Goal: Task Accomplishment & Management: Use online tool/utility

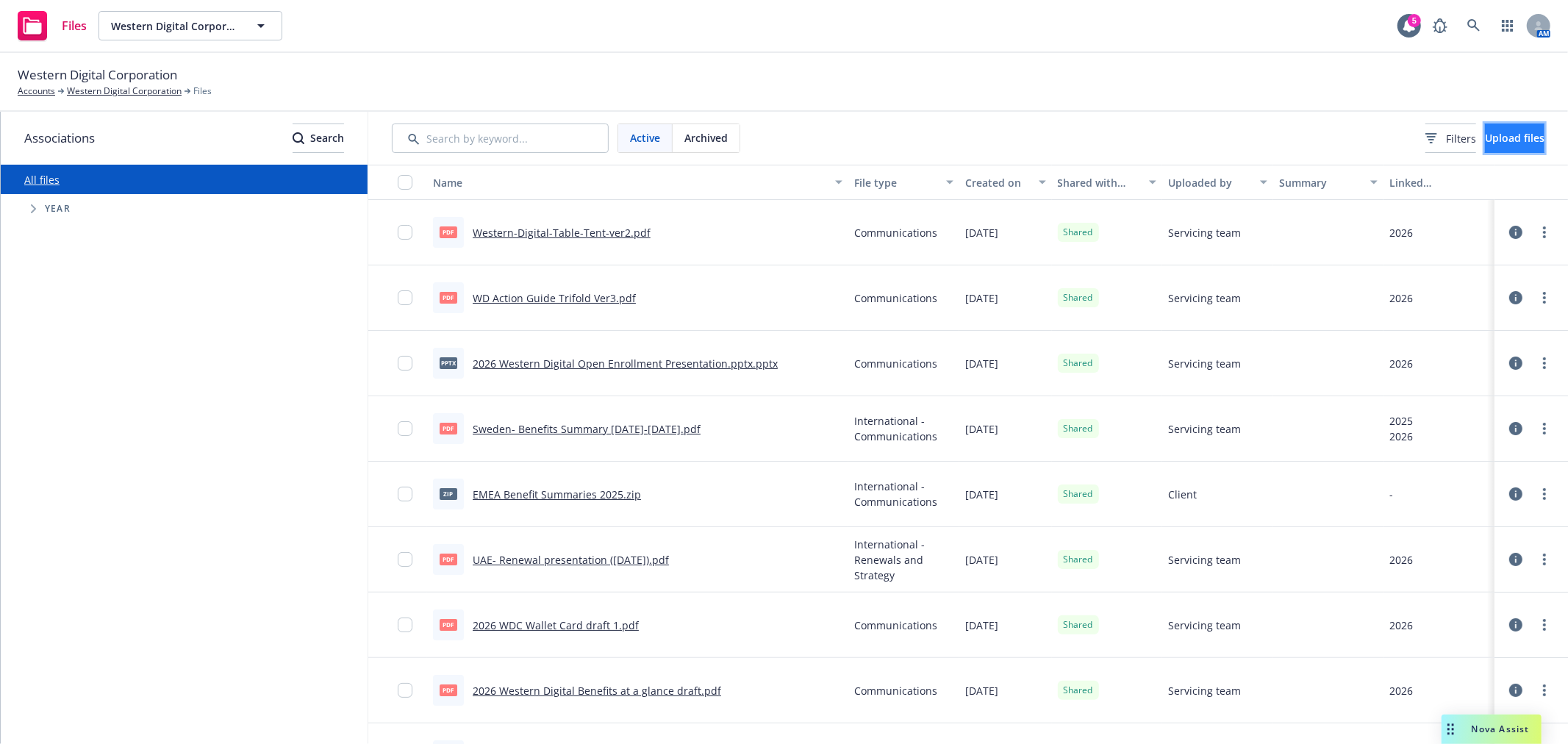
click at [1499, 131] on span "Upload files" at bounding box center [1514, 137] width 60 height 14
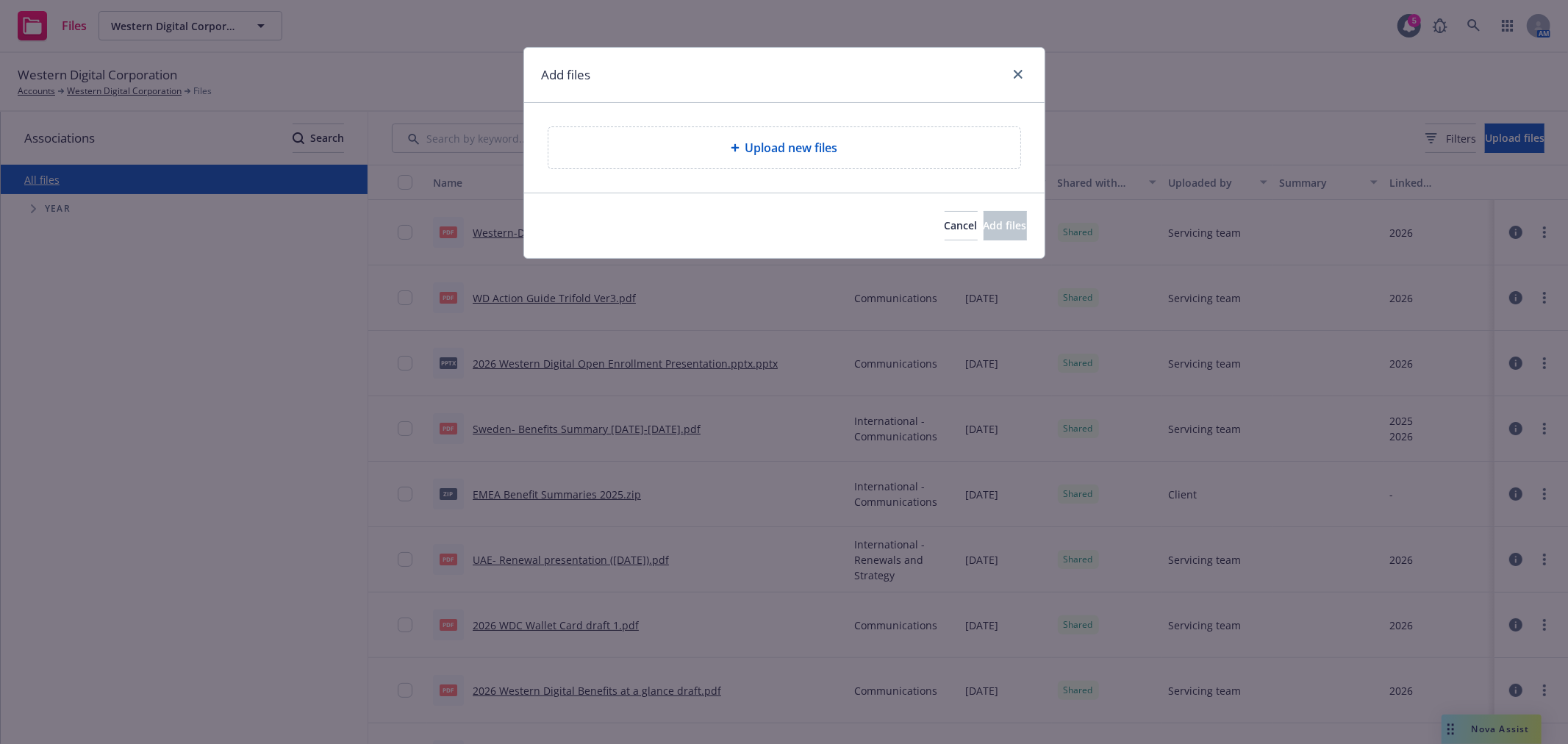
click at [809, 147] on span "Upload new files" at bounding box center [792, 148] width 93 height 18
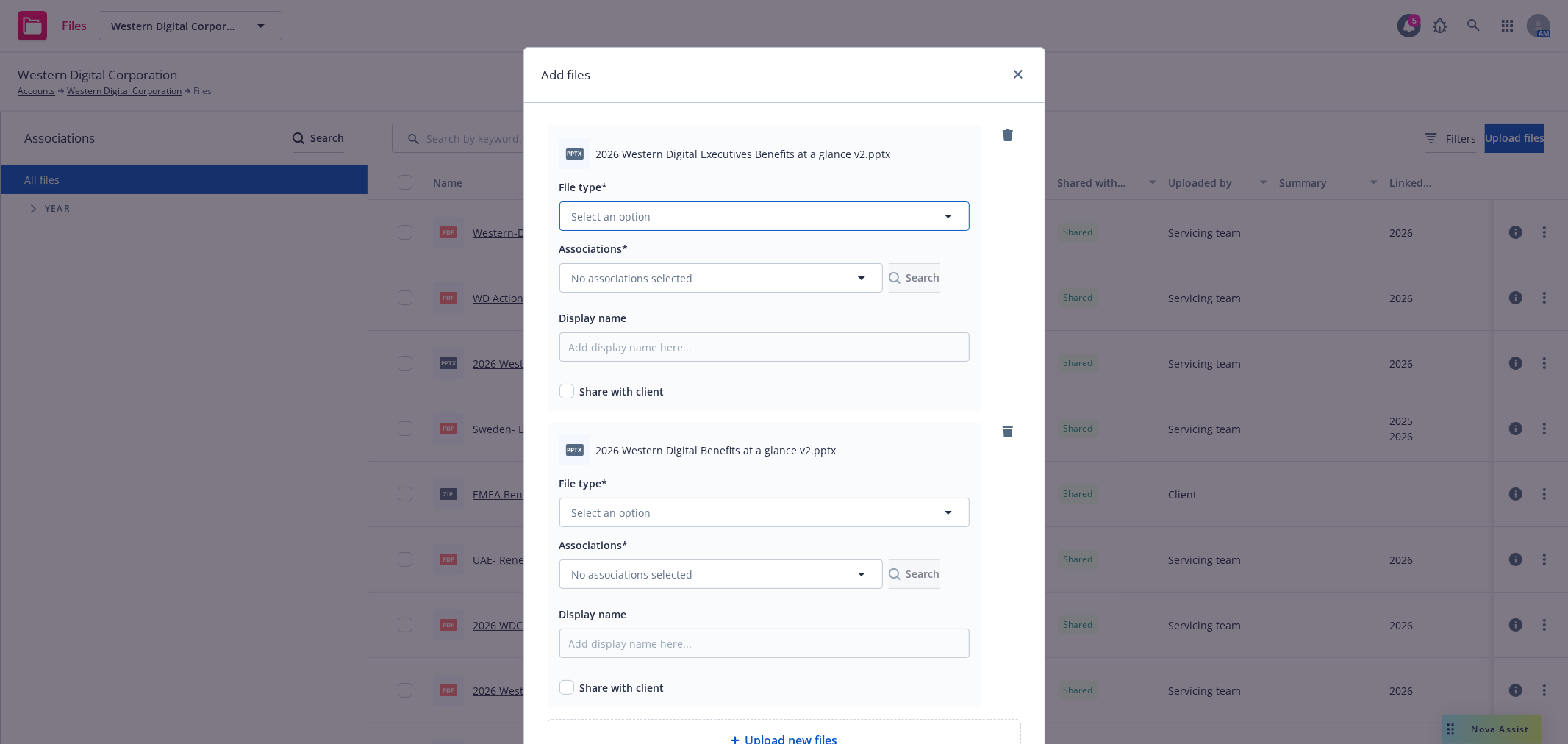
click at [761, 211] on button "Select an option" at bounding box center [764, 216] width 410 height 29
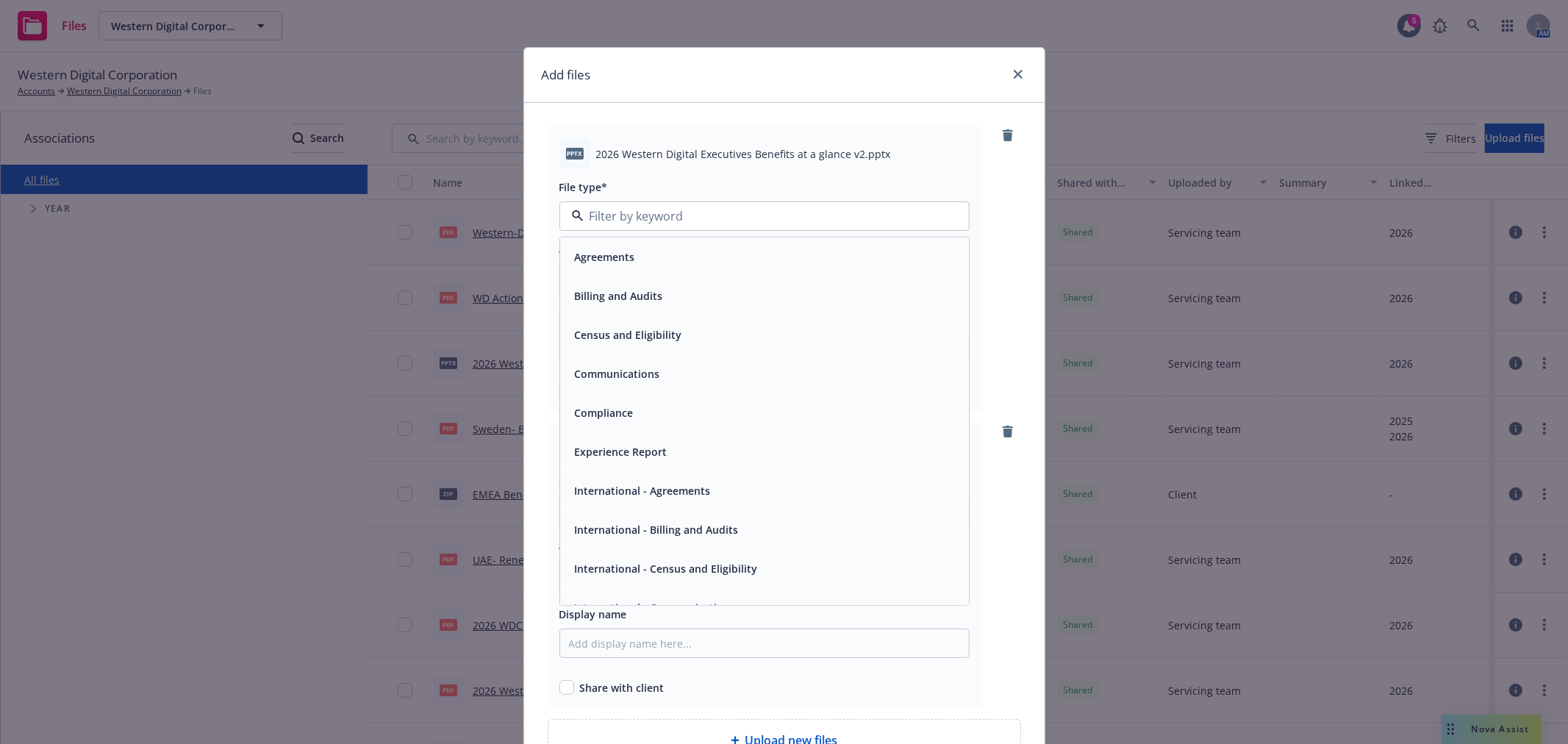
click at [636, 370] on span "Communications" at bounding box center [618, 374] width 86 height 16
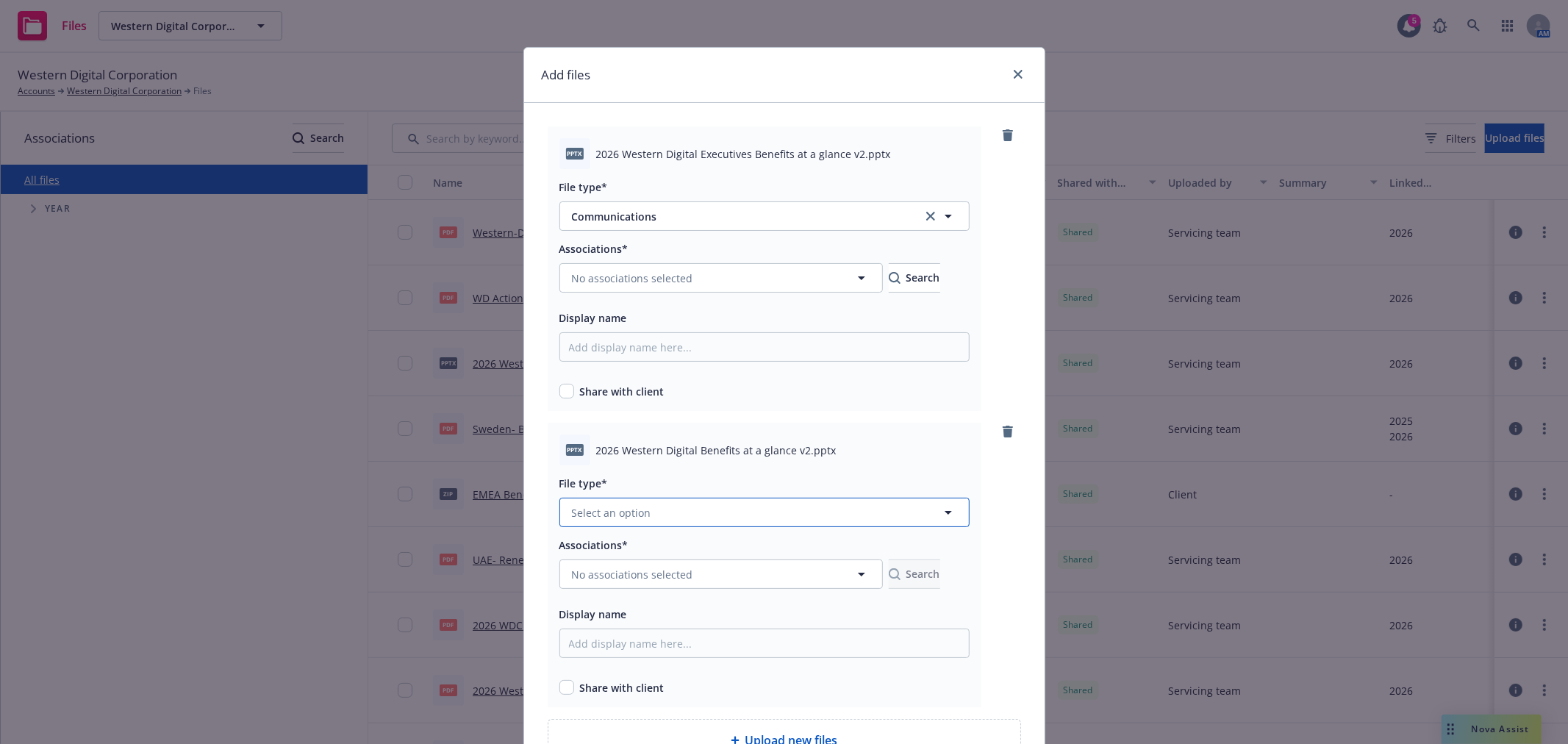
click at [682, 516] on button "Select an option" at bounding box center [764, 512] width 410 height 29
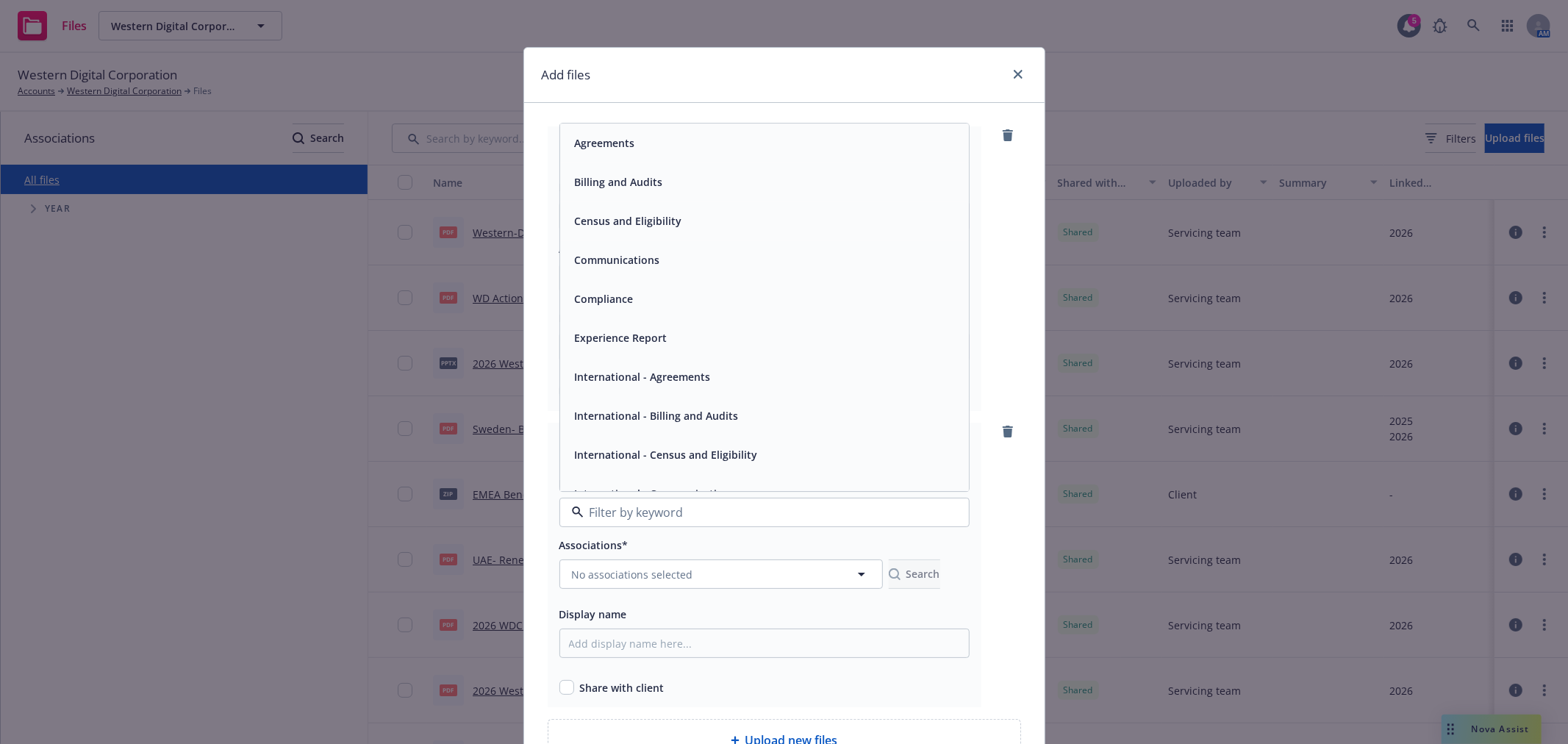
click at [638, 259] on span "Communications" at bounding box center [618, 260] width 86 height 16
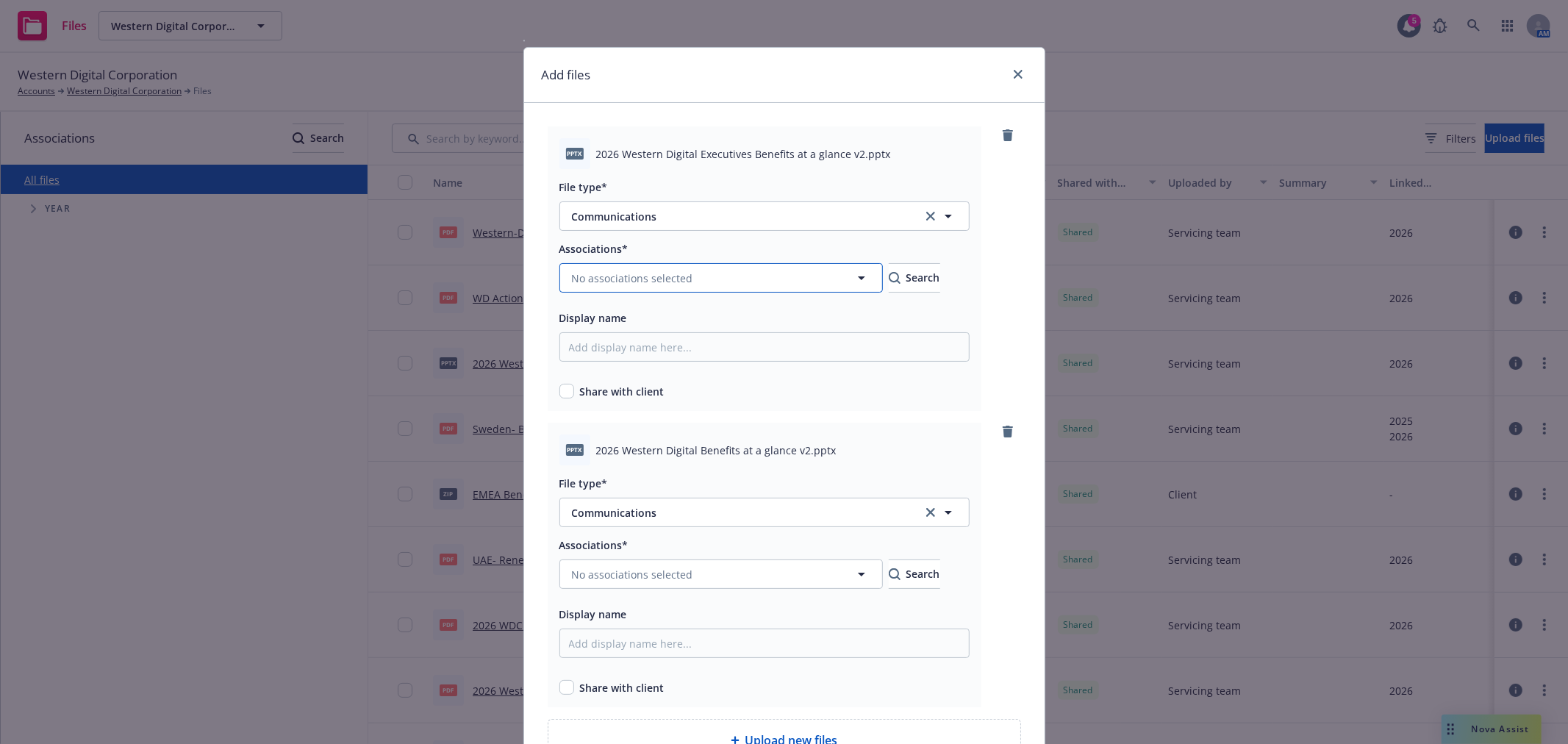
click at [649, 274] on span "No associations selected" at bounding box center [632, 278] width 122 height 16
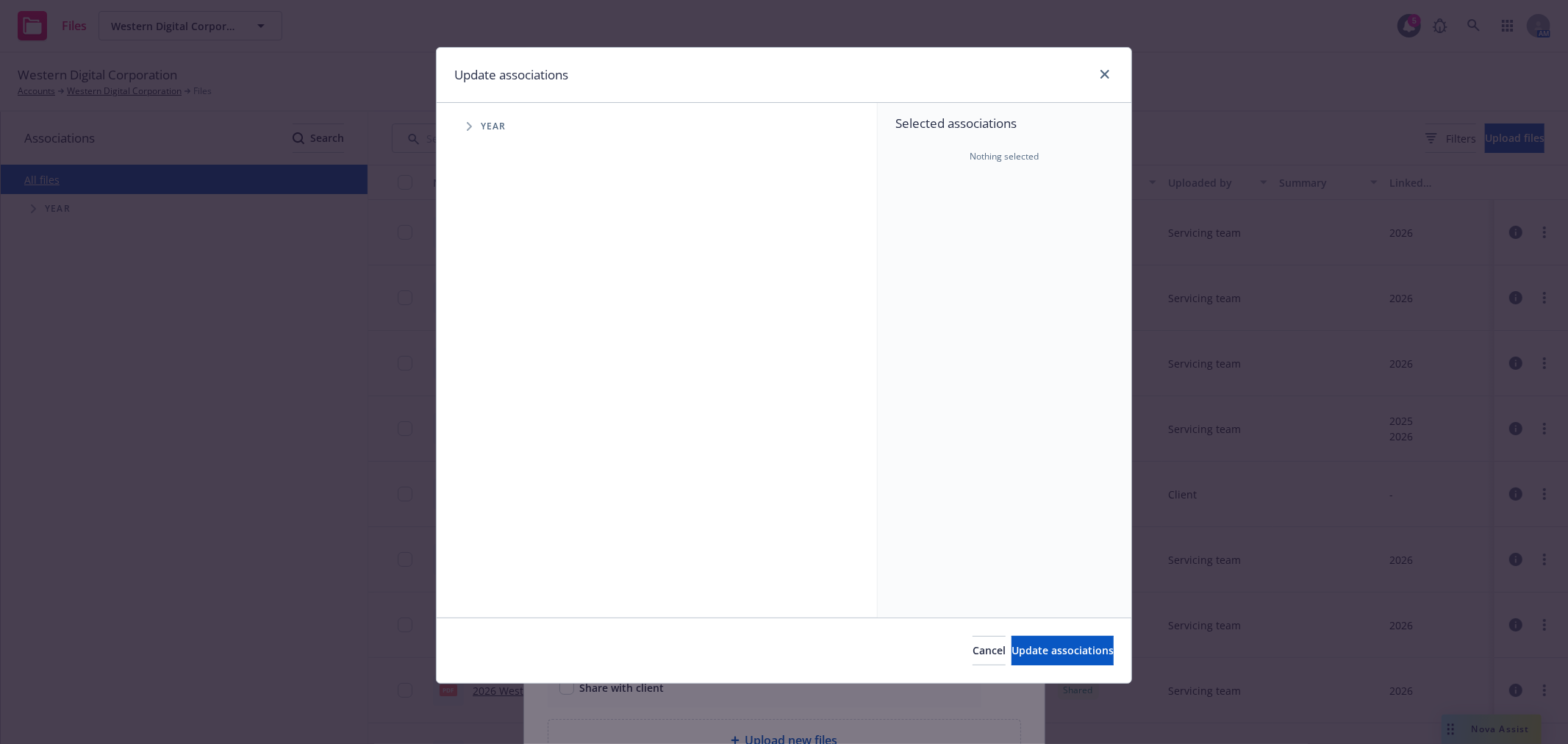
click at [465, 126] on span "Tree Example" at bounding box center [468, 126] width 24 height 24
click at [502, 361] on input "Tree Example" at bounding box center [507, 361] width 15 height 15
checkbox input "true"
click at [1082, 653] on span "Update associations" at bounding box center [1062, 649] width 102 height 14
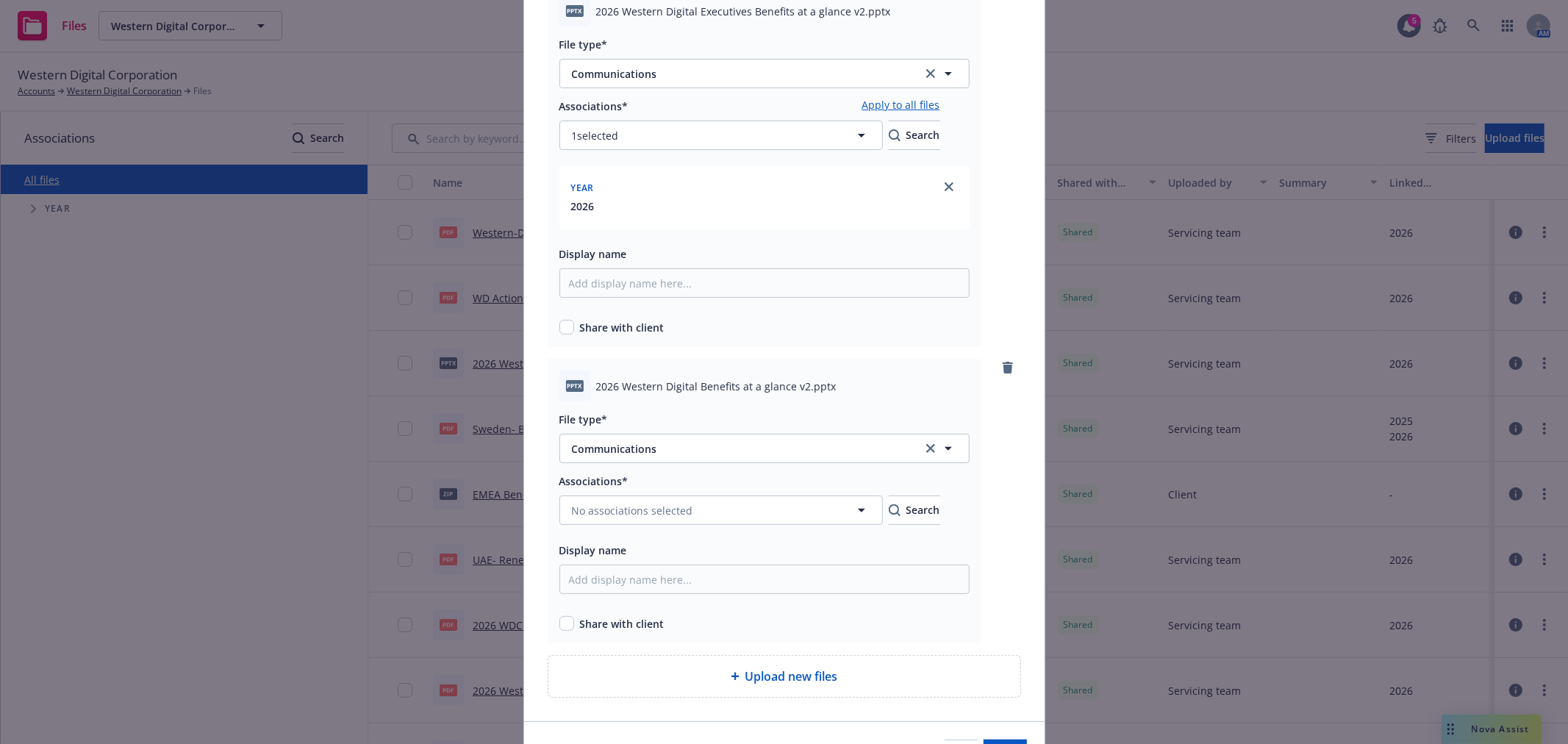
scroll to position [163, 0]
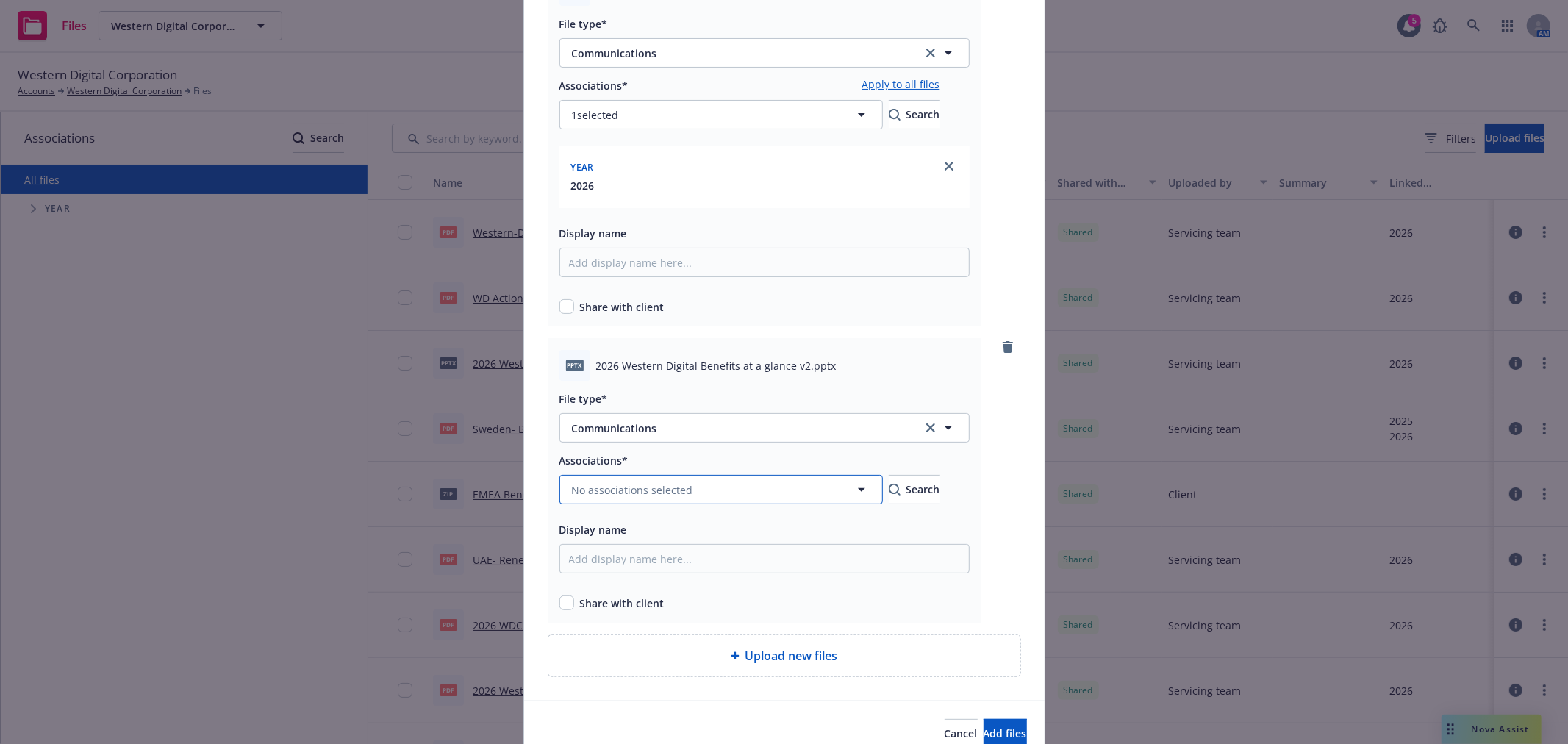
click at [613, 483] on span "No associations selected" at bounding box center [632, 489] width 122 height 16
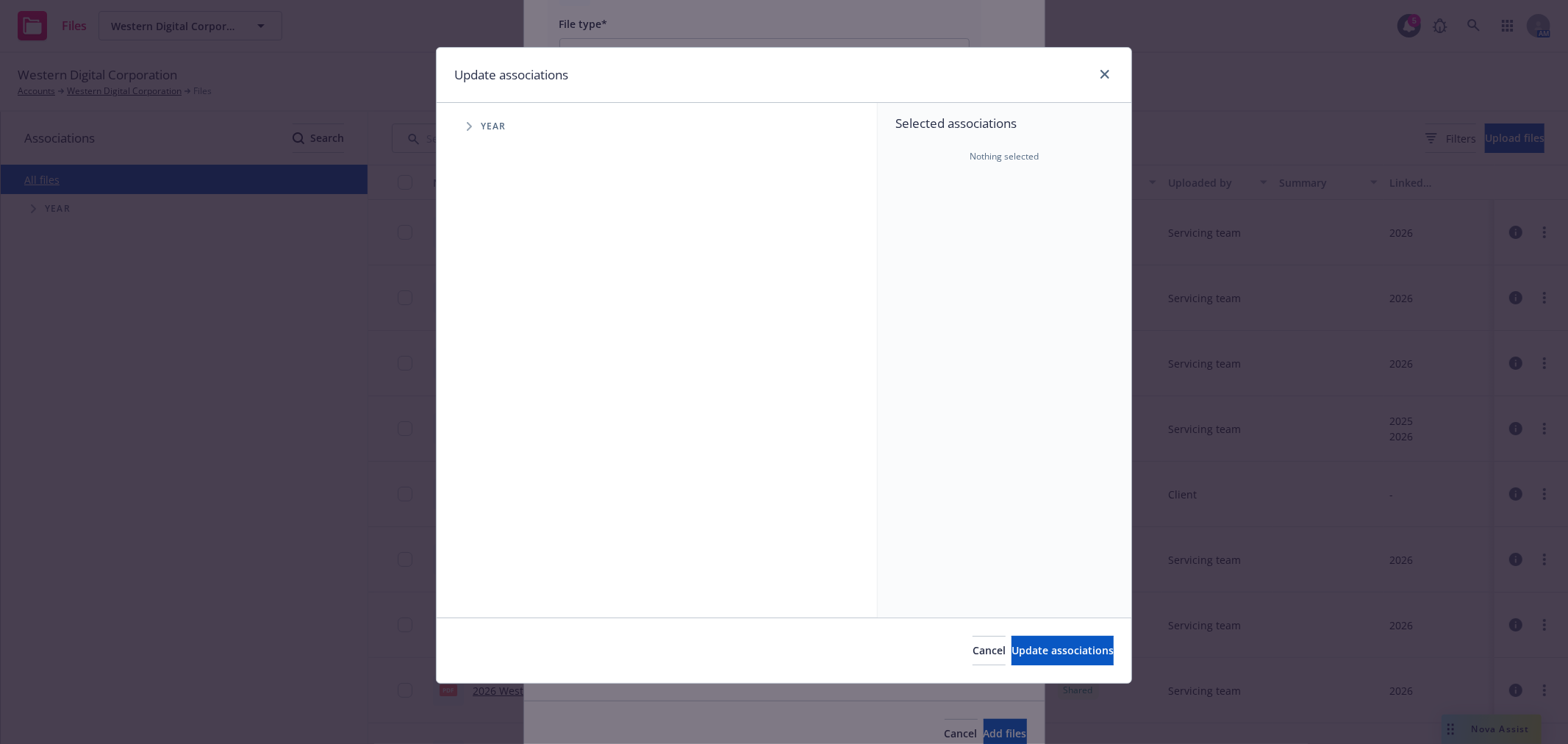
click at [467, 128] on icon "Tree Example" at bounding box center [469, 126] width 6 height 9
click at [507, 358] on input "Tree Example" at bounding box center [507, 361] width 15 height 15
checkbox input "true"
click at [1038, 654] on span "Update associations" at bounding box center [1062, 649] width 102 height 14
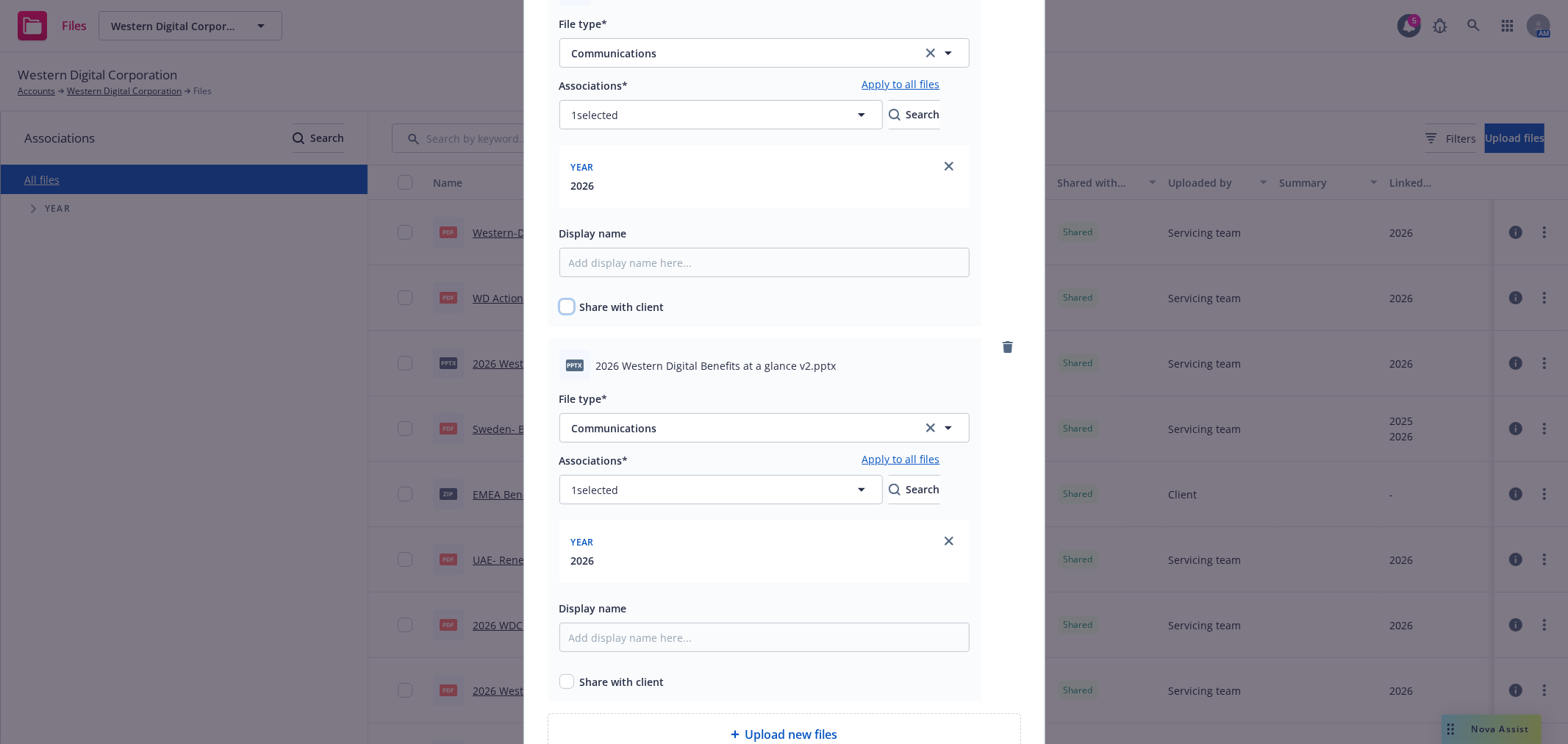
click at [562, 305] on input "checkbox" at bounding box center [567, 307] width 15 height 15
checkbox input "true"
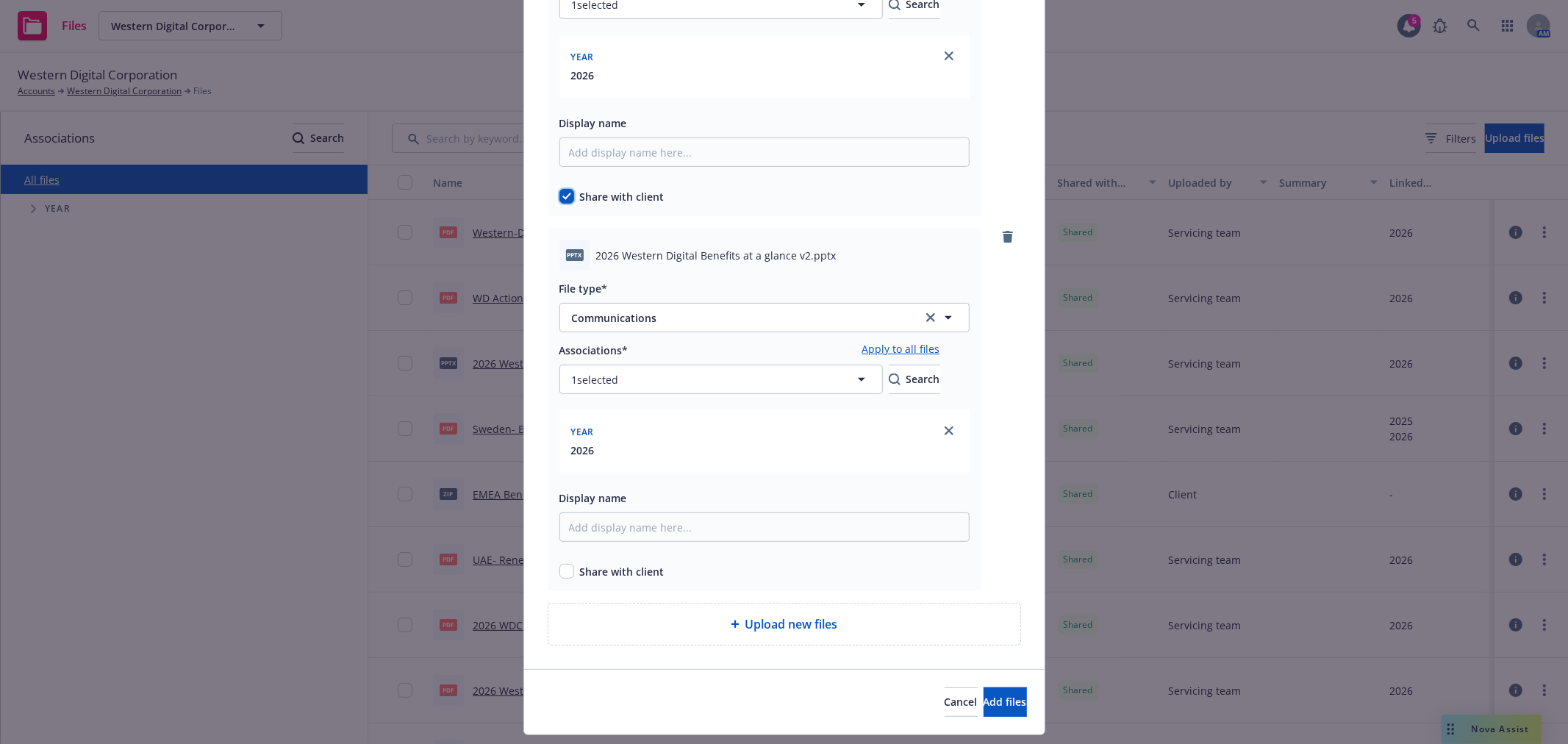
scroll to position [313, 0]
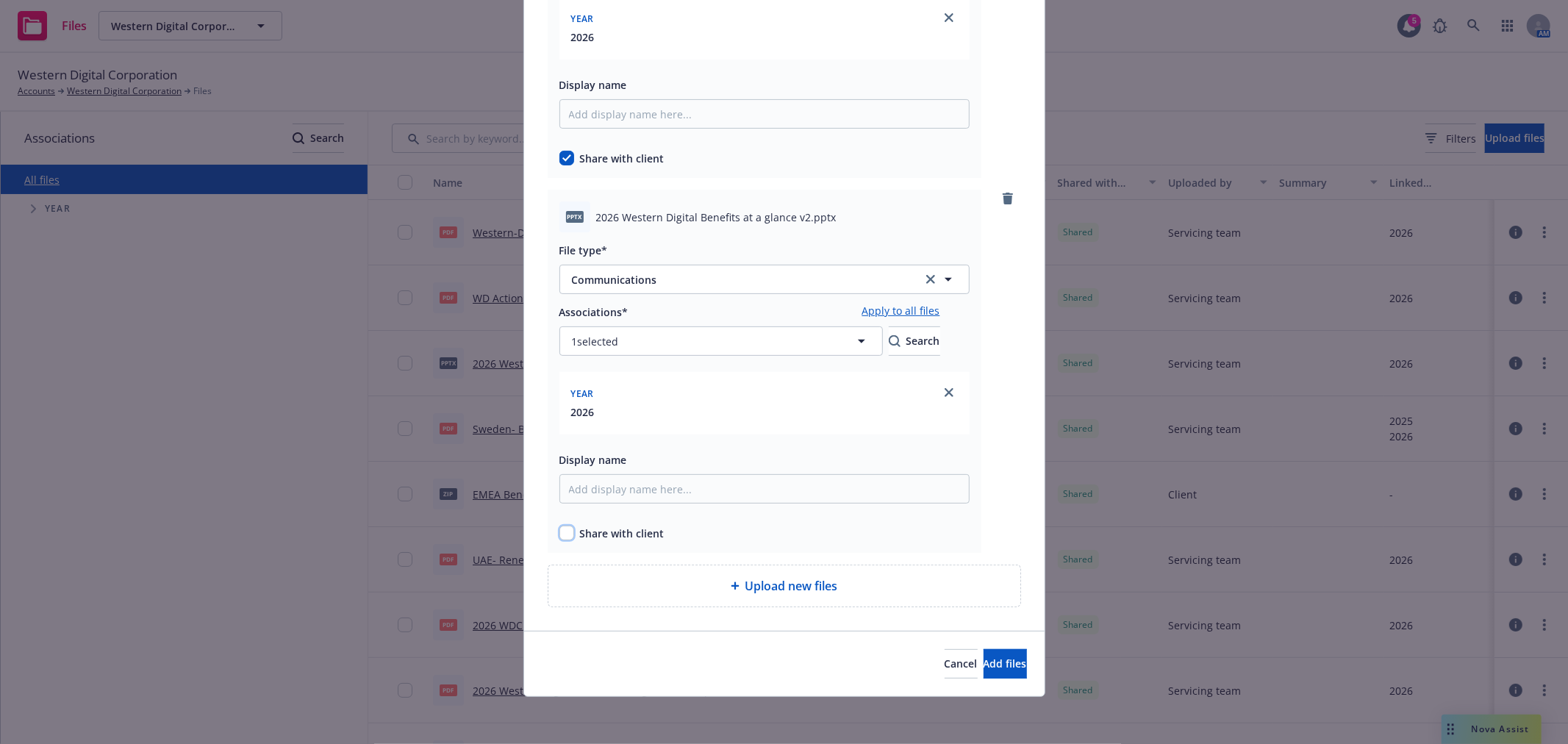
click at [560, 537] on input "checkbox" at bounding box center [567, 533] width 15 height 15
checkbox input "true"
click at [992, 664] on span "Add files" at bounding box center [1005, 663] width 43 height 14
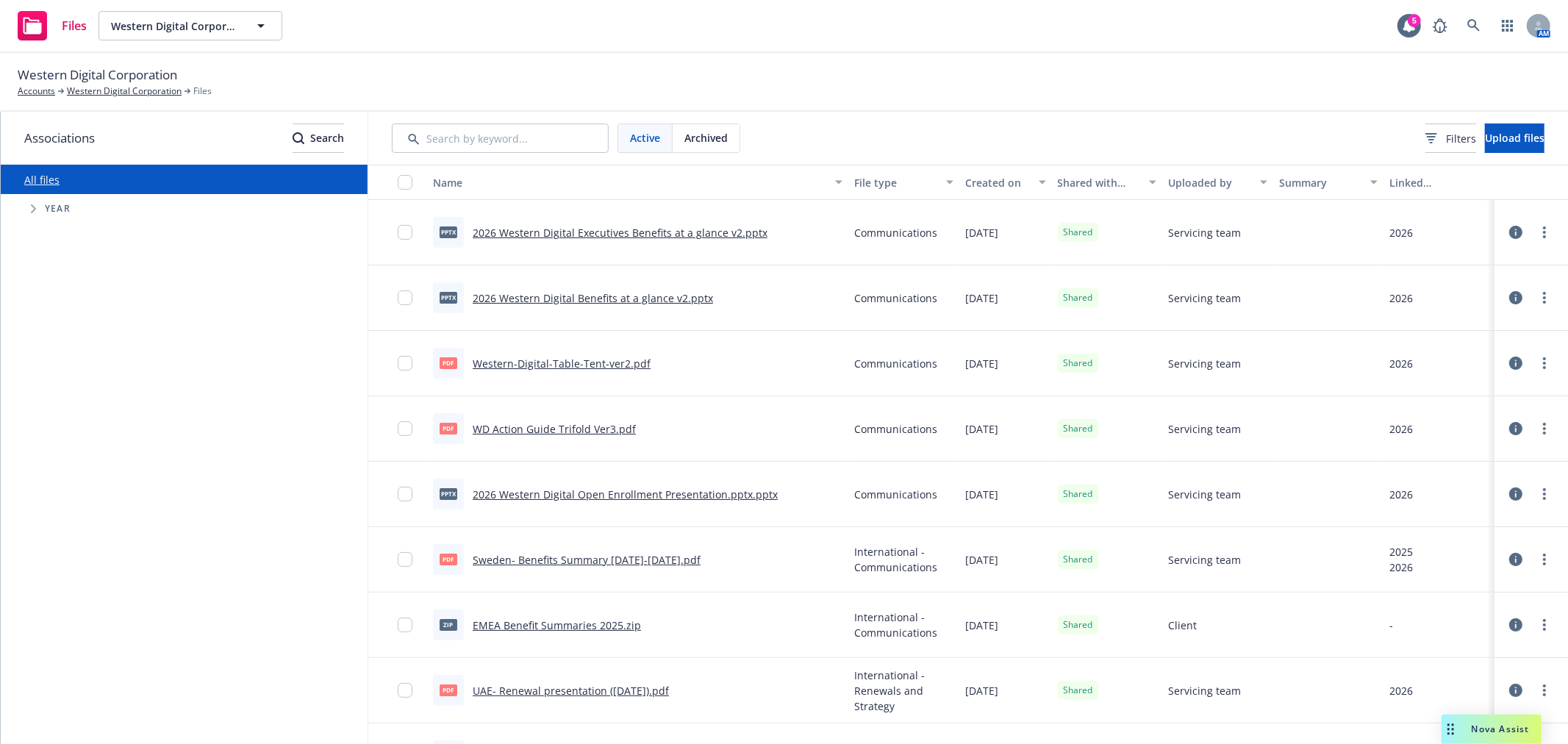
click at [1540, 421] on div at bounding box center [1531, 428] width 44 height 29
click at [1543, 423] on circle "more" at bounding box center [1544, 424] width 3 height 3
click at [1442, 478] on link "Archive" at bounding box center [1466, 488] width 146 height 29
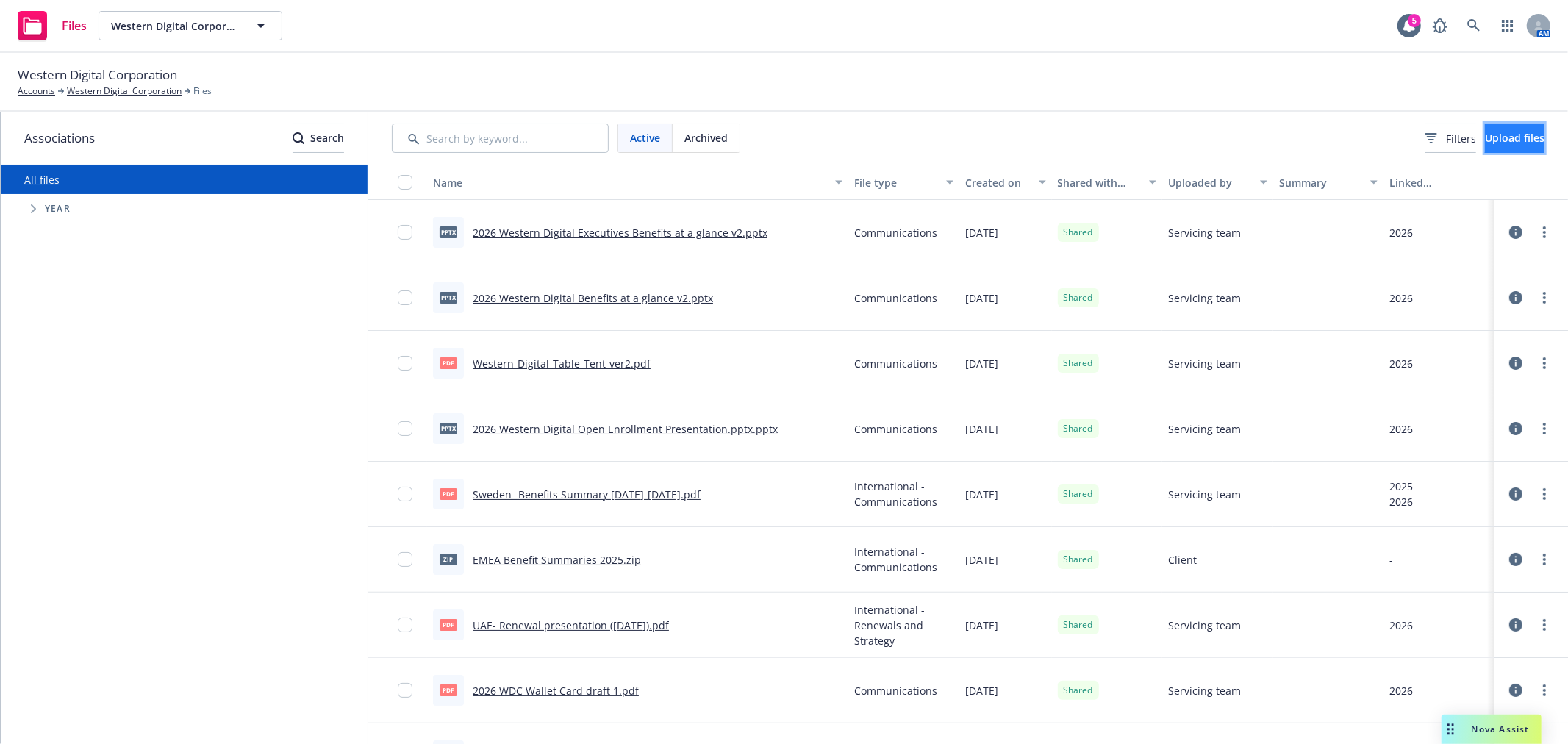
click at [1485, 141] on button "Upload files" at bounding box center [1514, 138] width 60 height 29
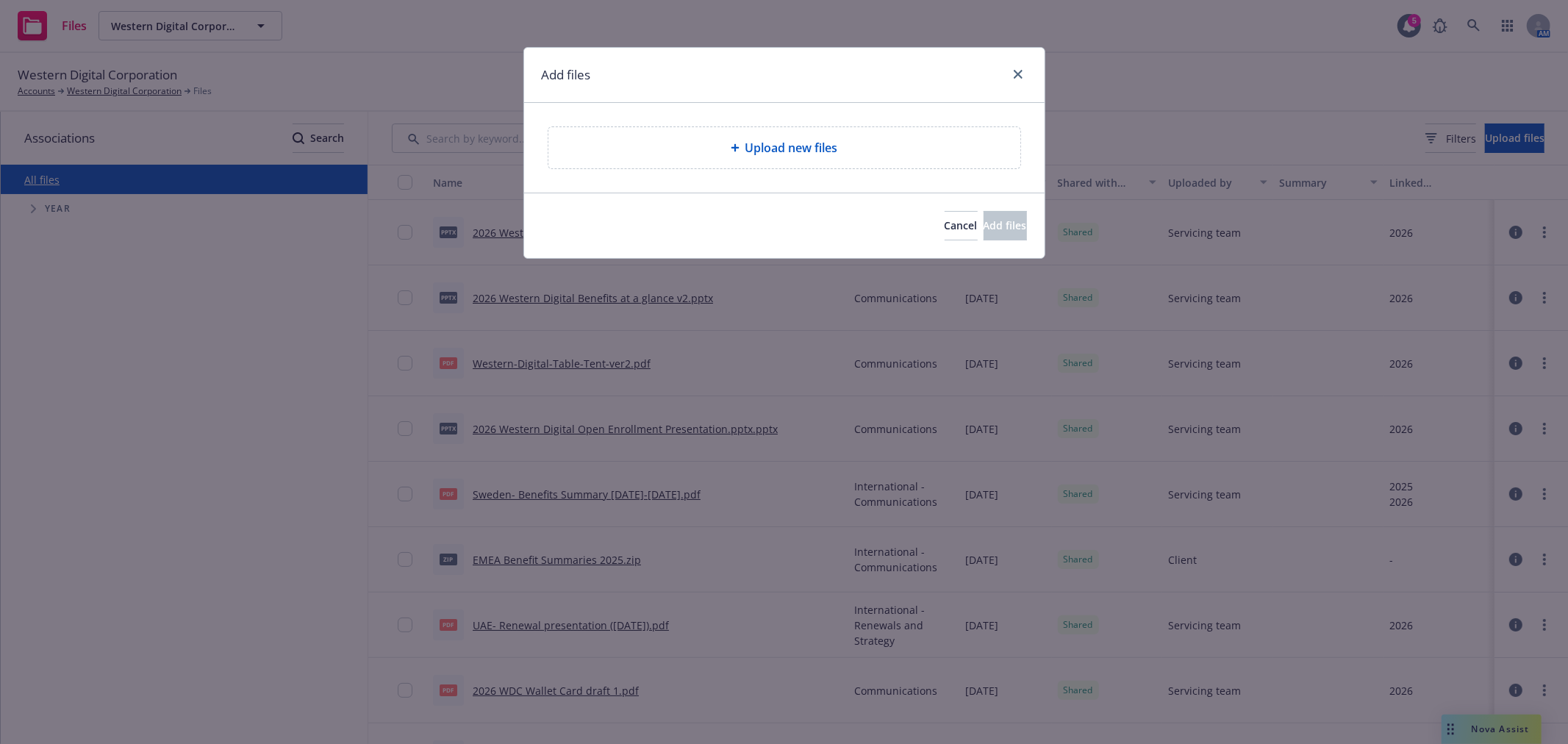
click at [768, 126] on div "Upload new files" at bounding box center [784, 148] width 520 height 90
click at [768, 147] on span "Upload new files" at bounding box center [792, 148] width 93 height 18
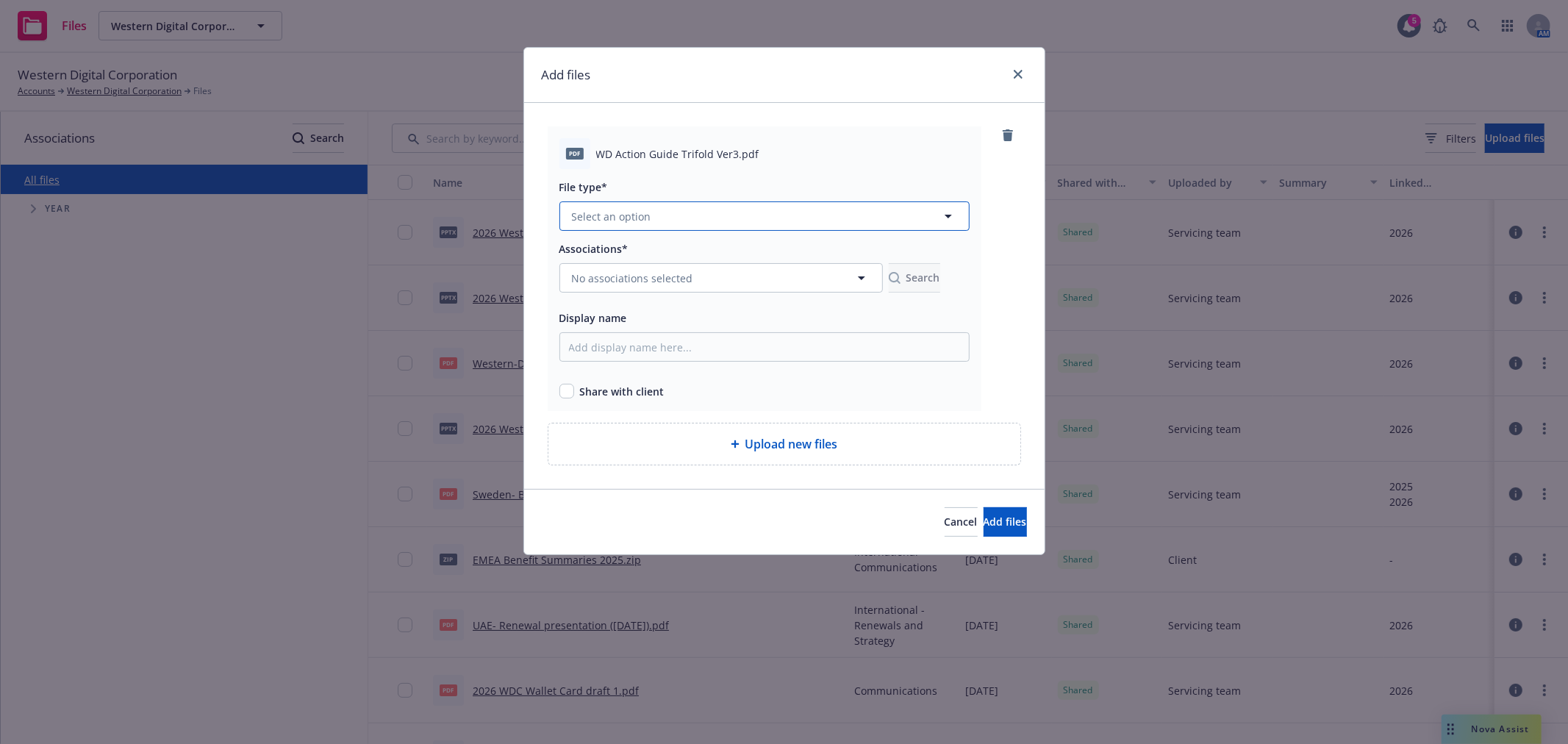
click at [641, 213] on span "Select an option" at bounding box center [611, 216] width 79 height 16
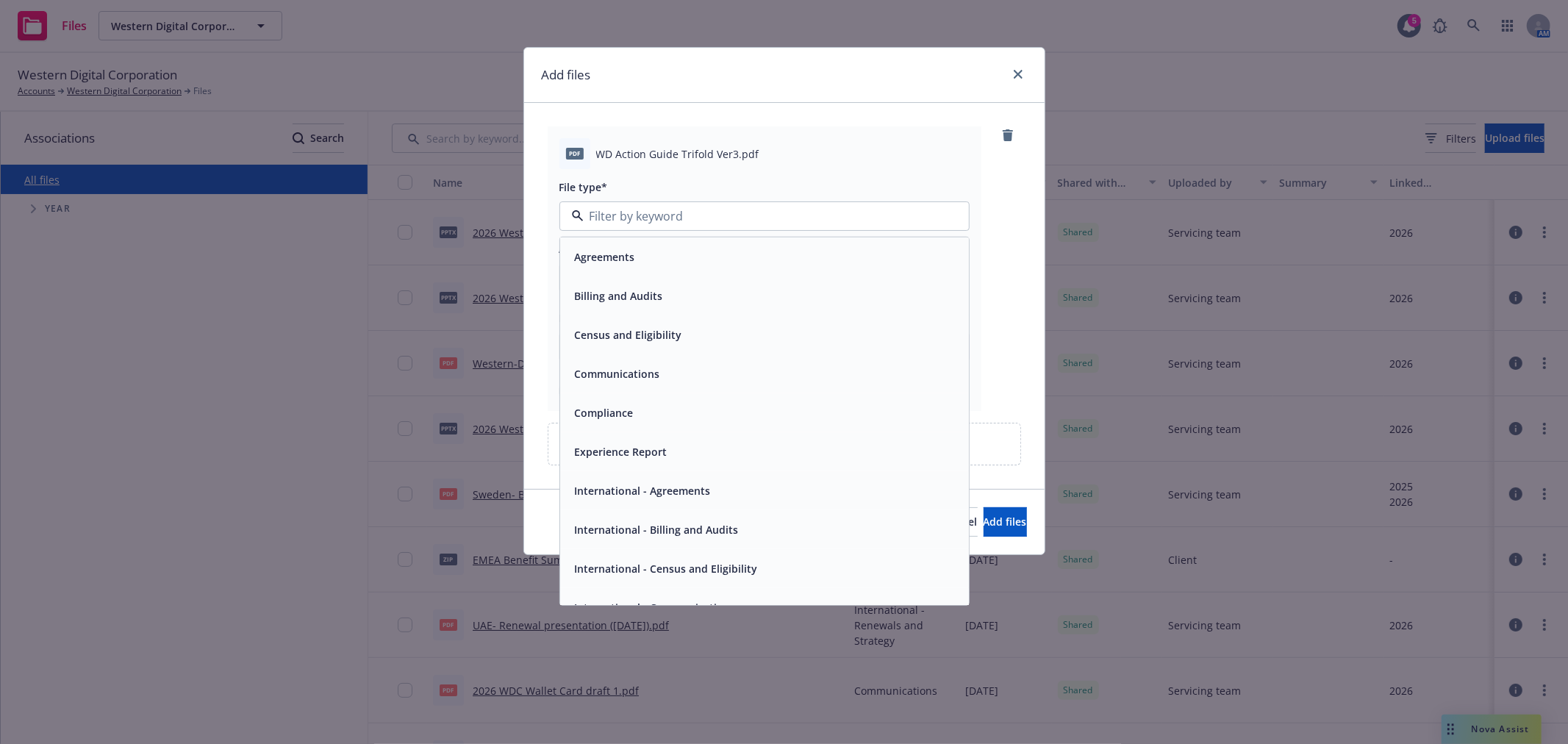
click at [667, 381] on div "Communications" at bounding box center [764, 374] width 391 height 21
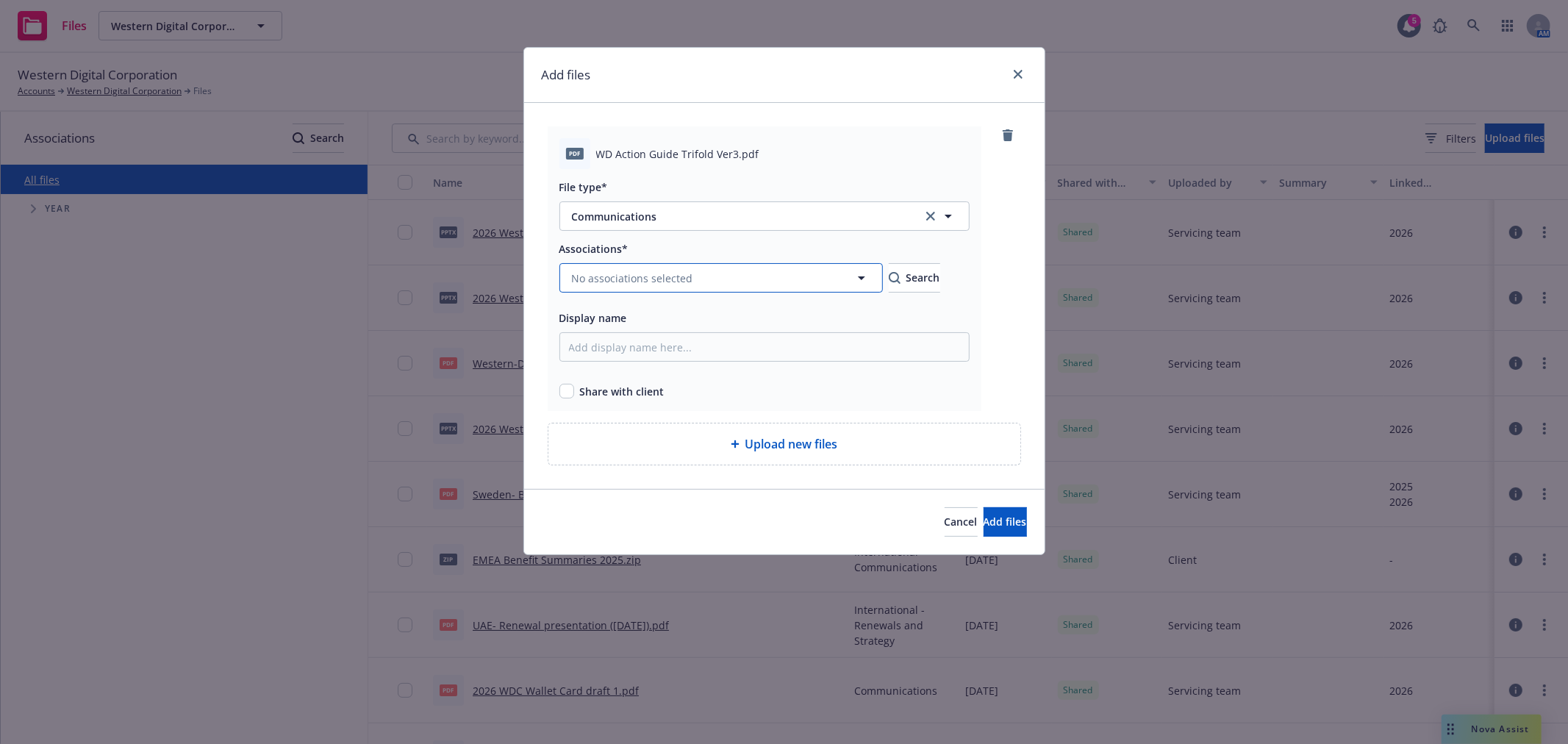
click at [620, 277] on span "No associations selected" at bounding box center [632, 278] width 122 height 16
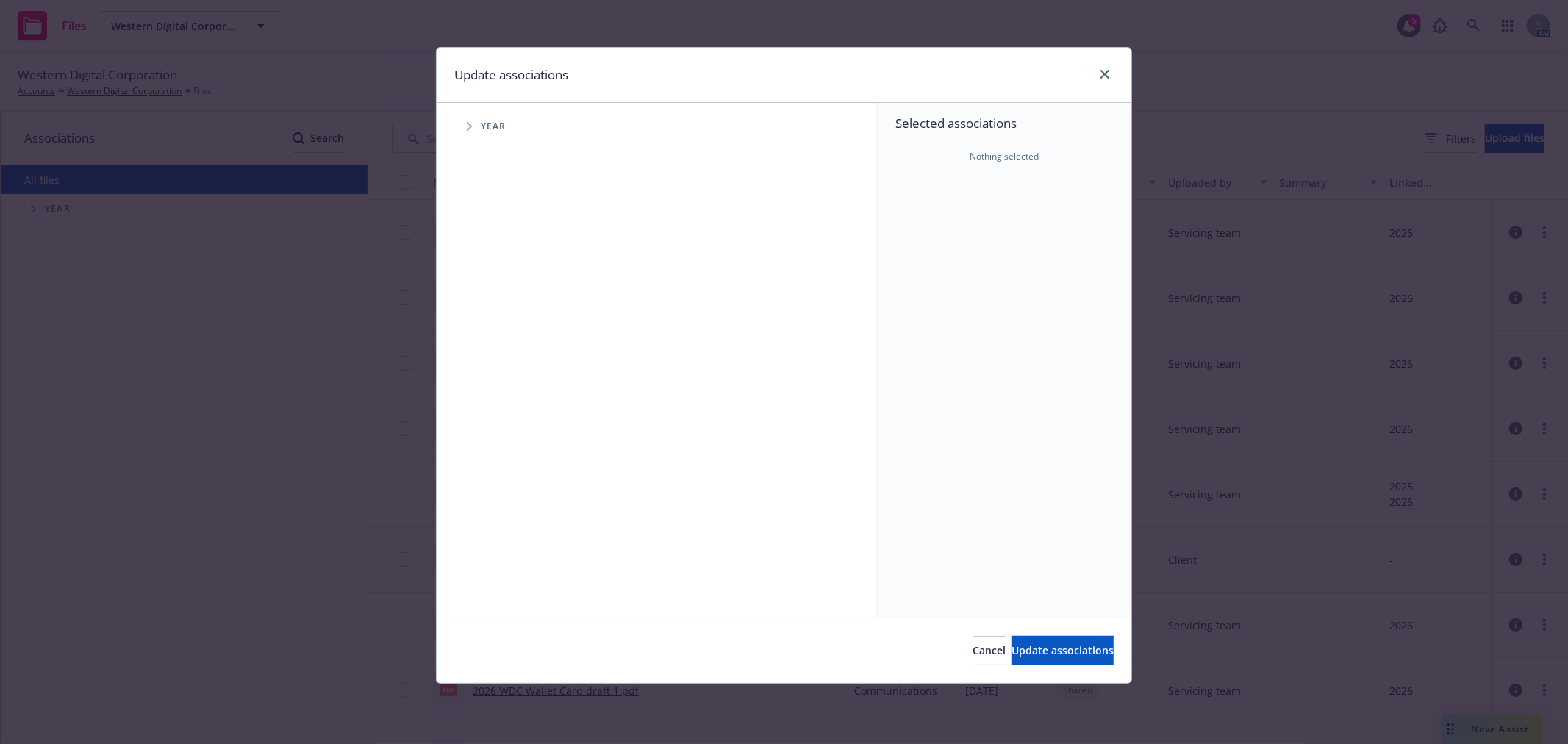
click at [457, 122] on span "Tree Example" at bounding box center [468, 126] width 24 height 24
click at [512, 358] on input "Tree Example" at bounding box center [507, 361] width 15 height 15
checkbox input "true"
click at [1064, 642] on button "Update associations" at bounding box center [1062, 650] width 102 height 29
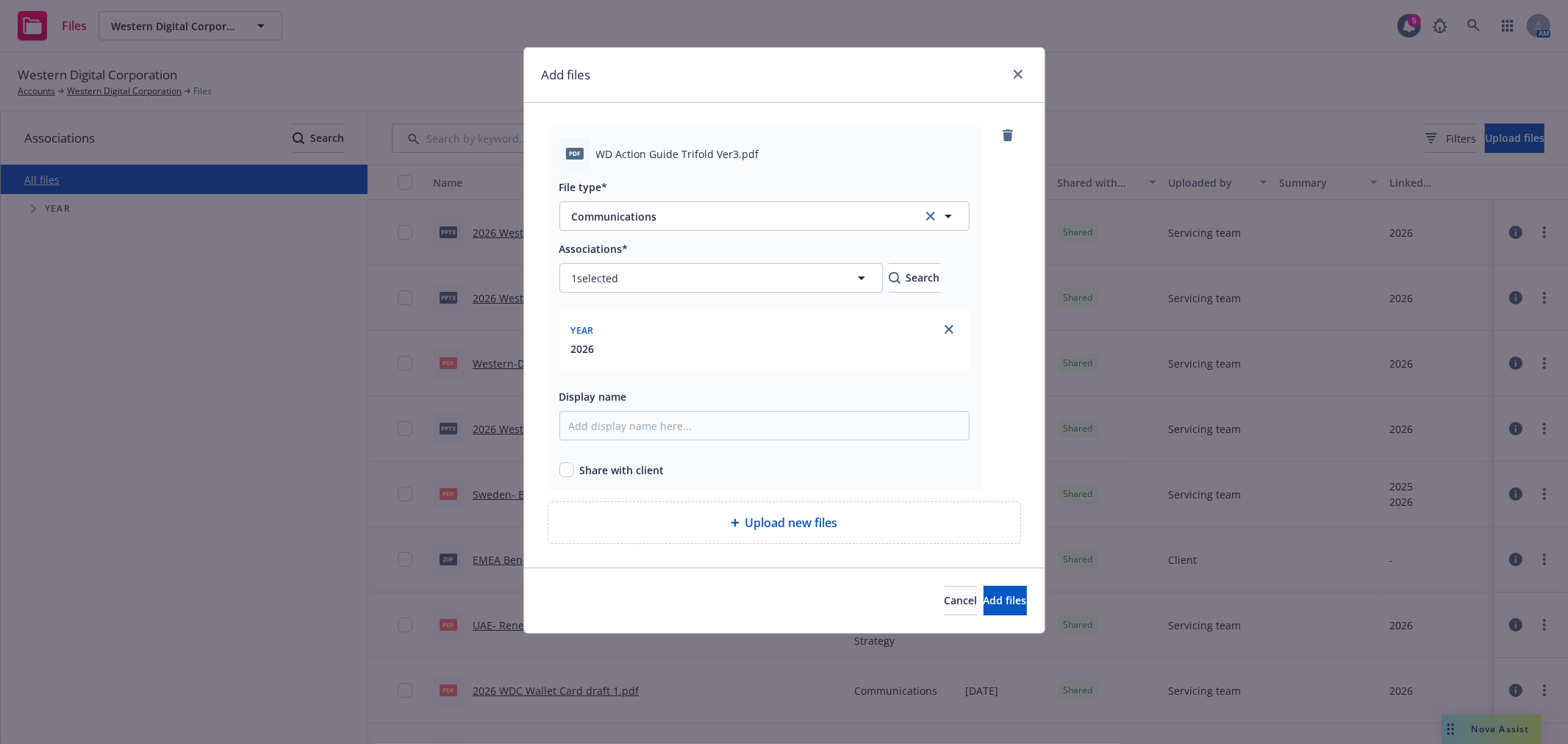
click at [631, 467] on span "Share with client" at bounding box center [622, 470] width 85 height 16
click at [561, 469] on input "checkbox" at bounding box center [567, 470] width 15 height 15
checkbox input "true"
click at [985, 606] on span "Add files" at bounding box center [1005, 600] width 43 height 14
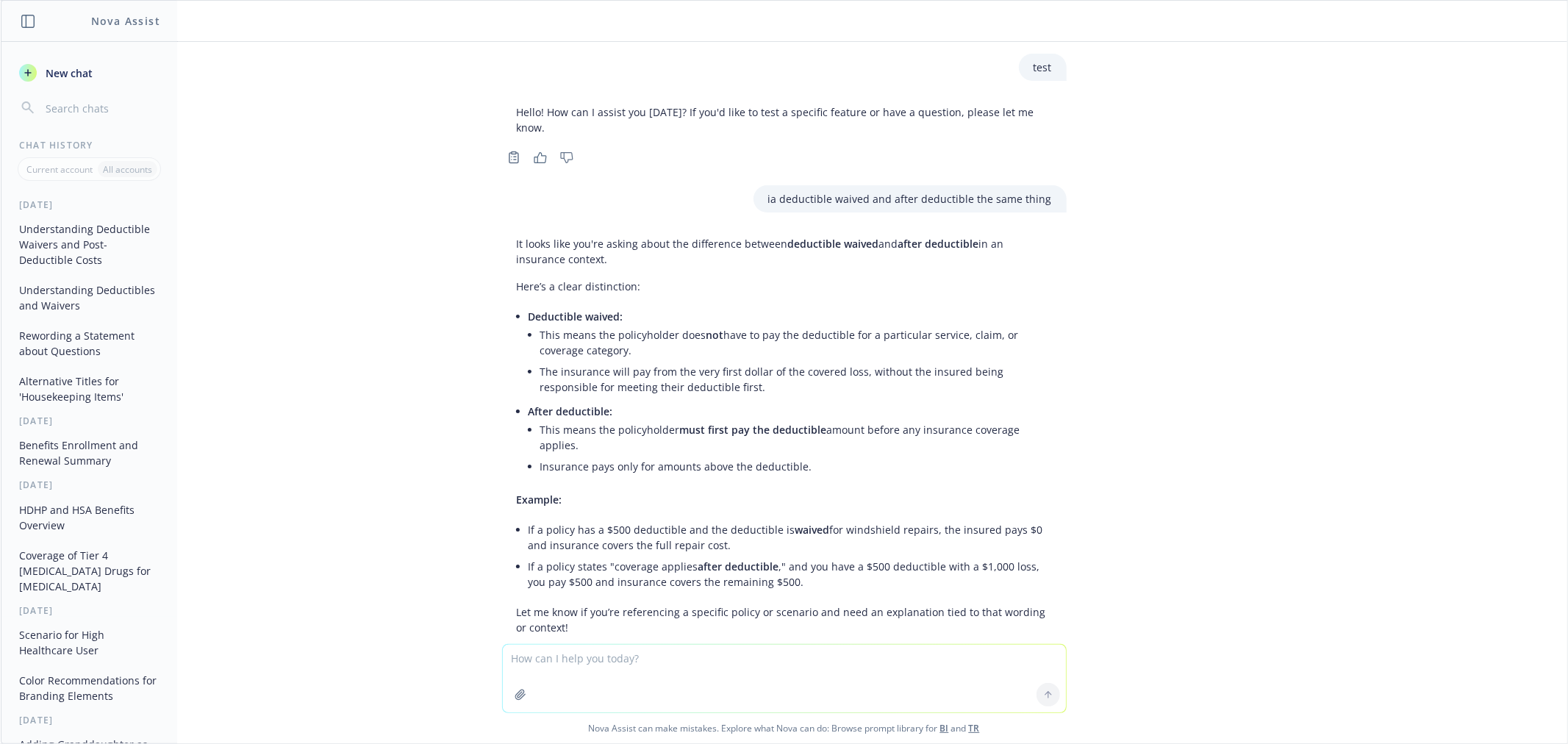
scroll to position [27, 0]
